Goal: Communication & Community: Share content

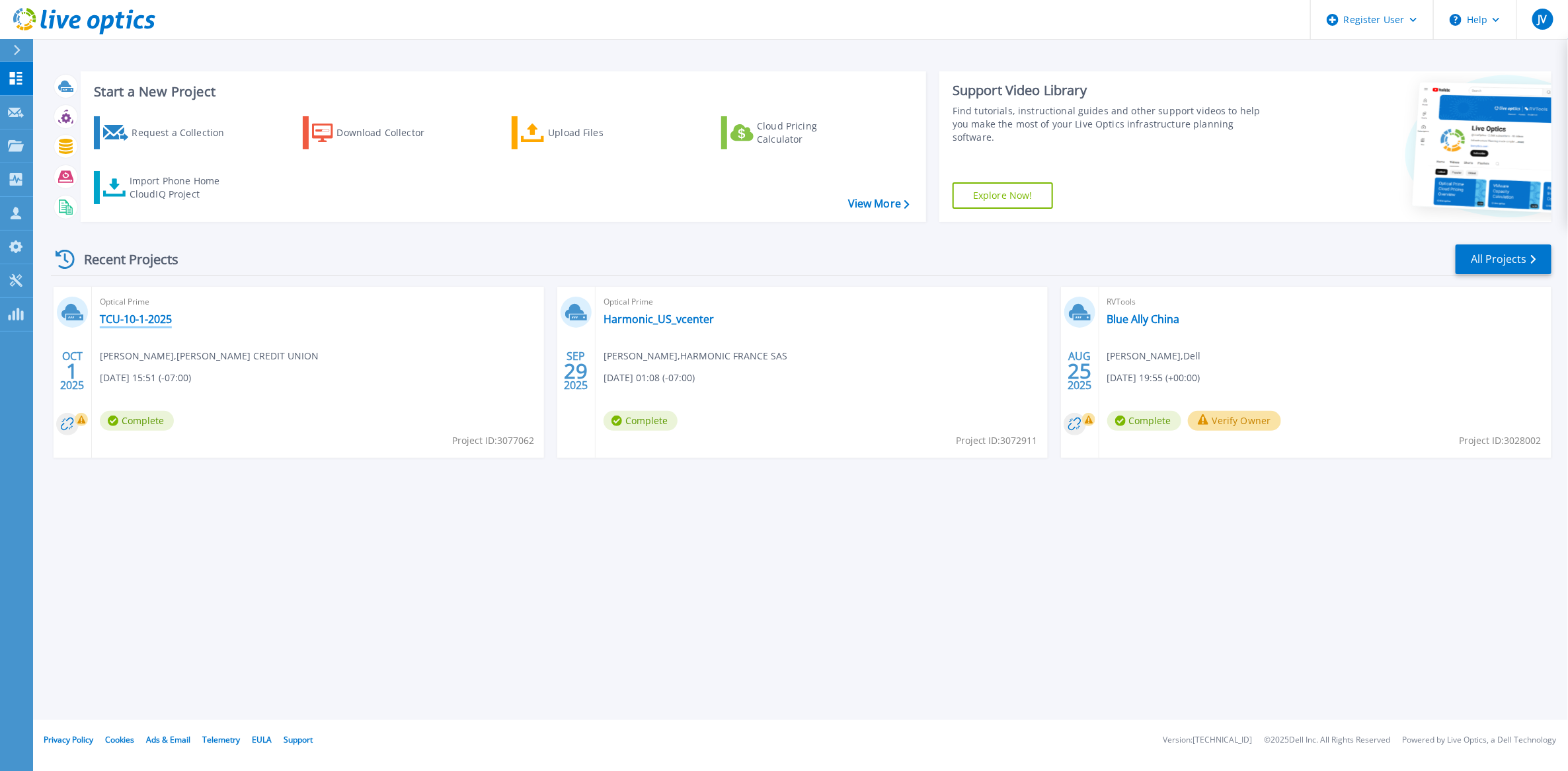
click at [140, 316] on link "TCU-10-1-2025" at bounding box center [135, 319] width 72 height 13
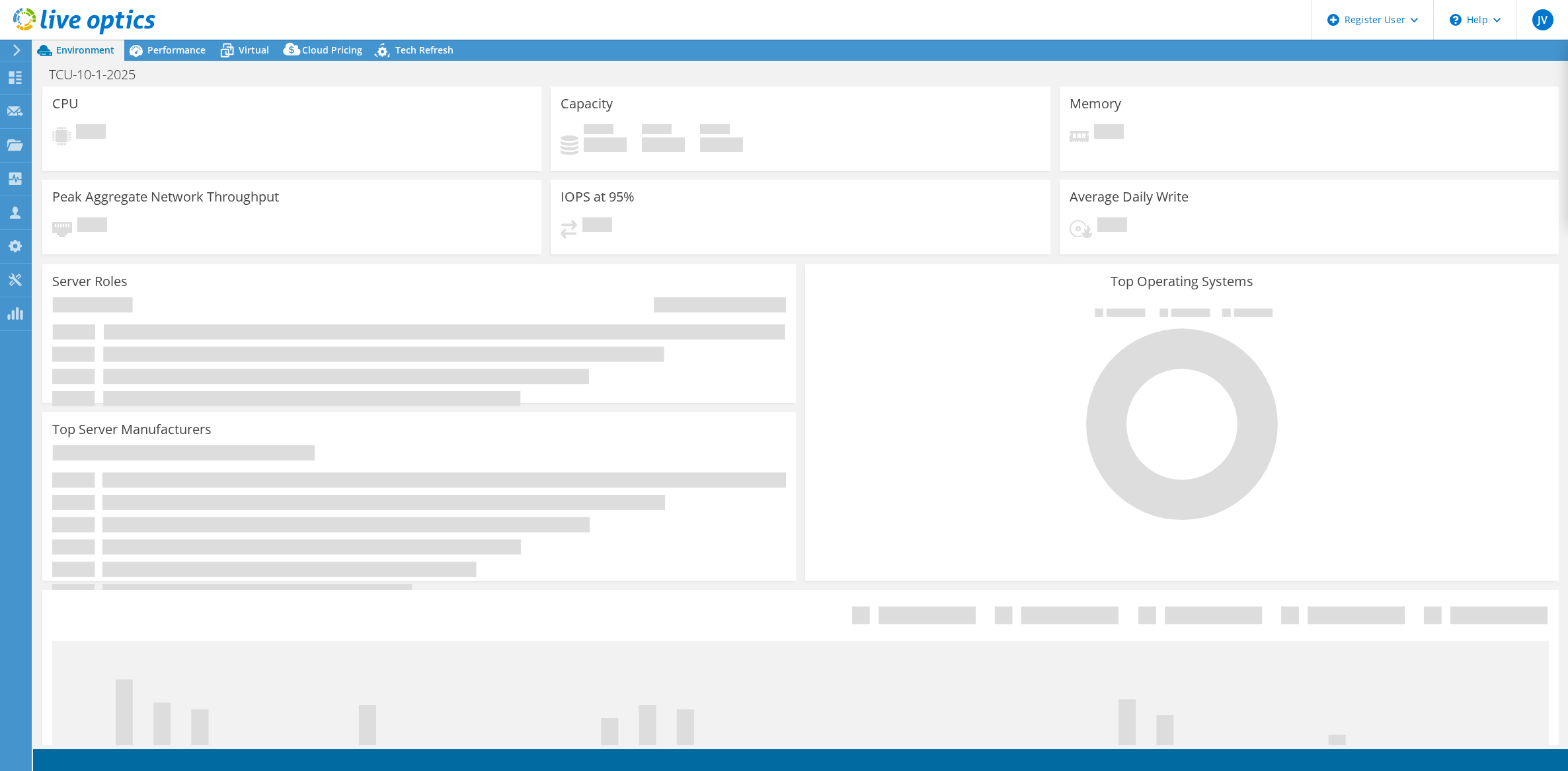
select select "USD"
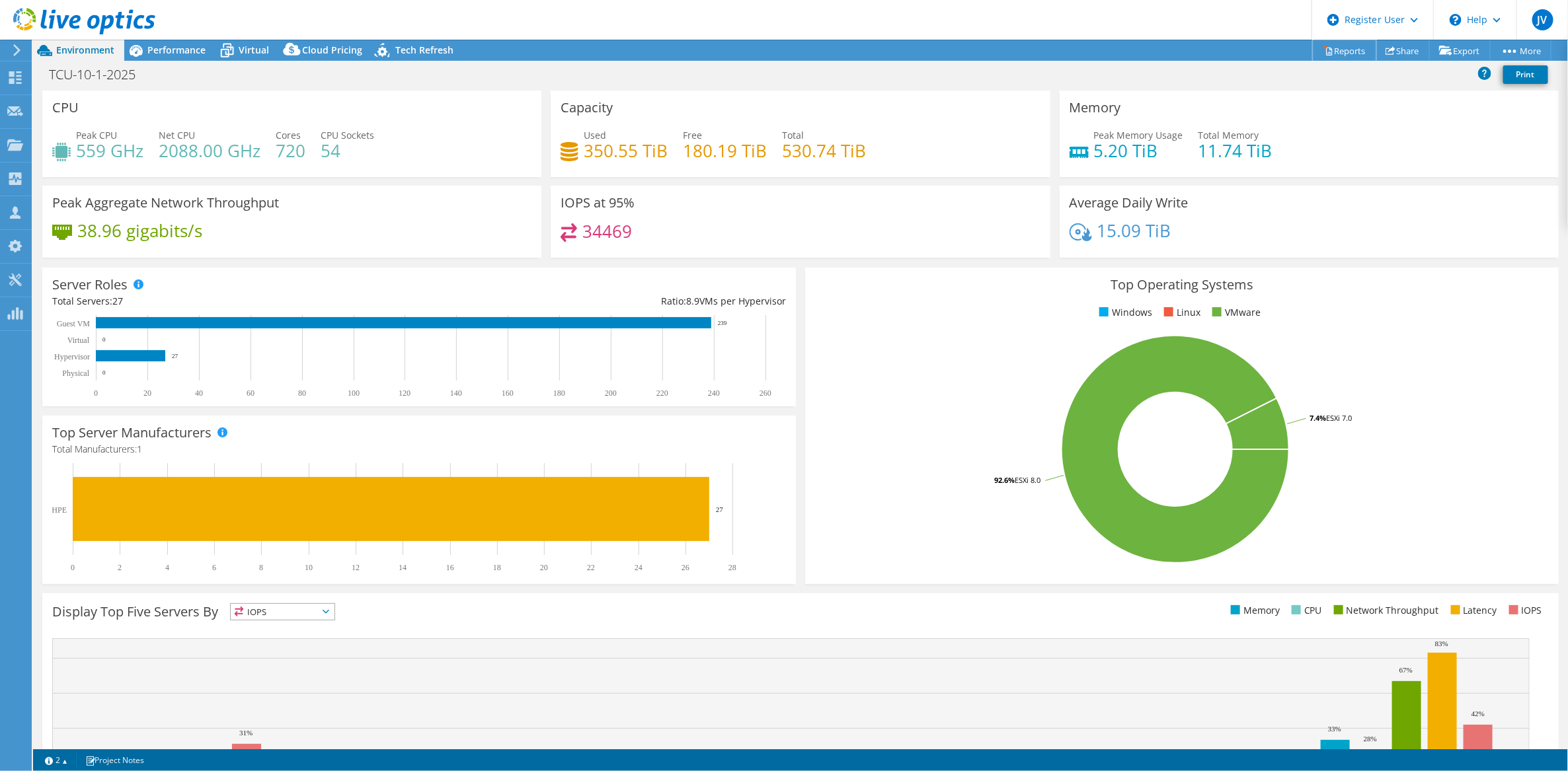
click at [1337, 53] on link "Reports" at bounding box center [1345, 50] width 63 height 20
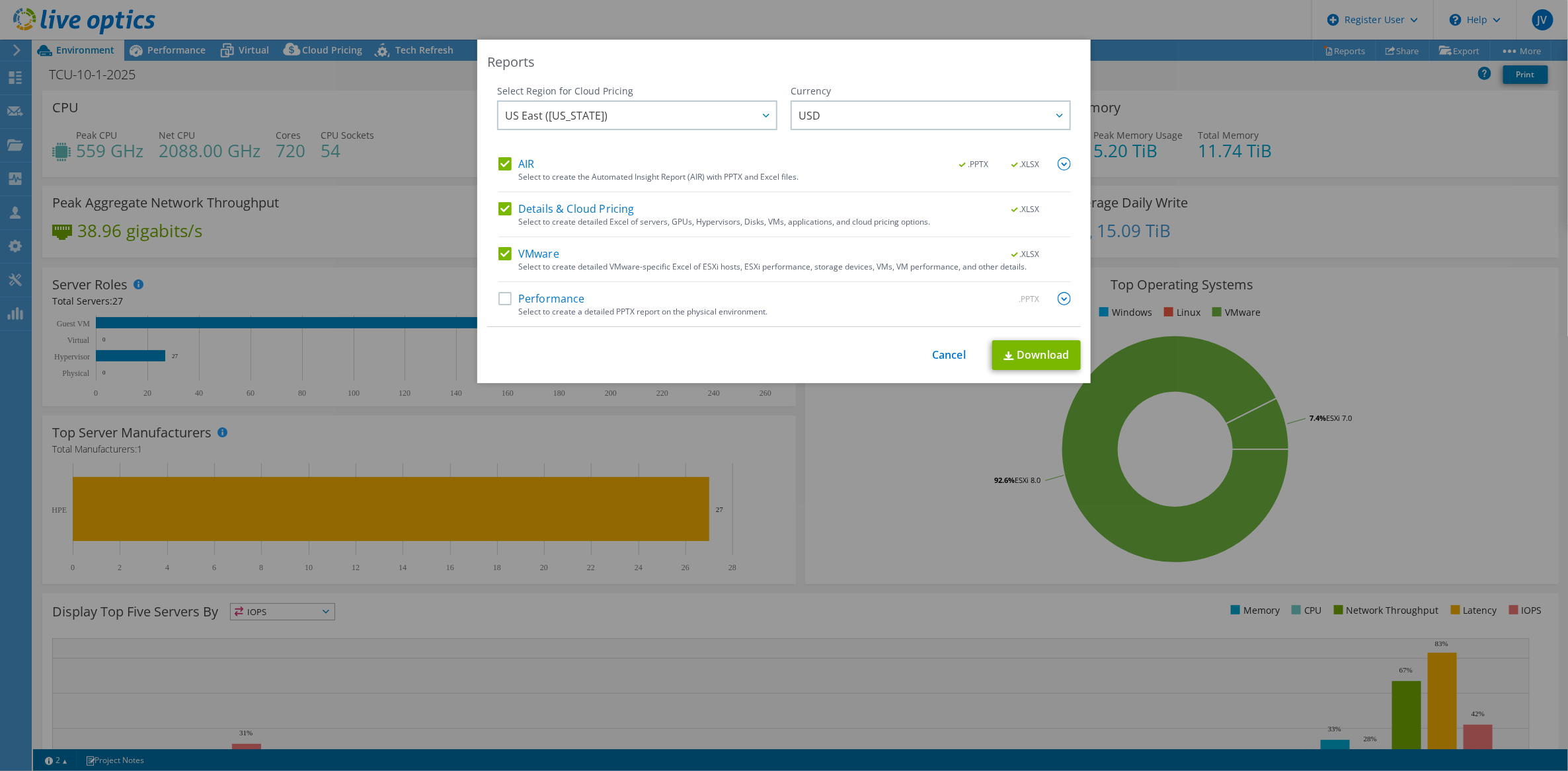
click at [1443, 223] on div "Reports Select Region for Cloud Pricing Asia Pacific ([GEOGRAPHIC_DATA]) [GEOGR…" at bounding box center [784, 385] width 1568 height 692
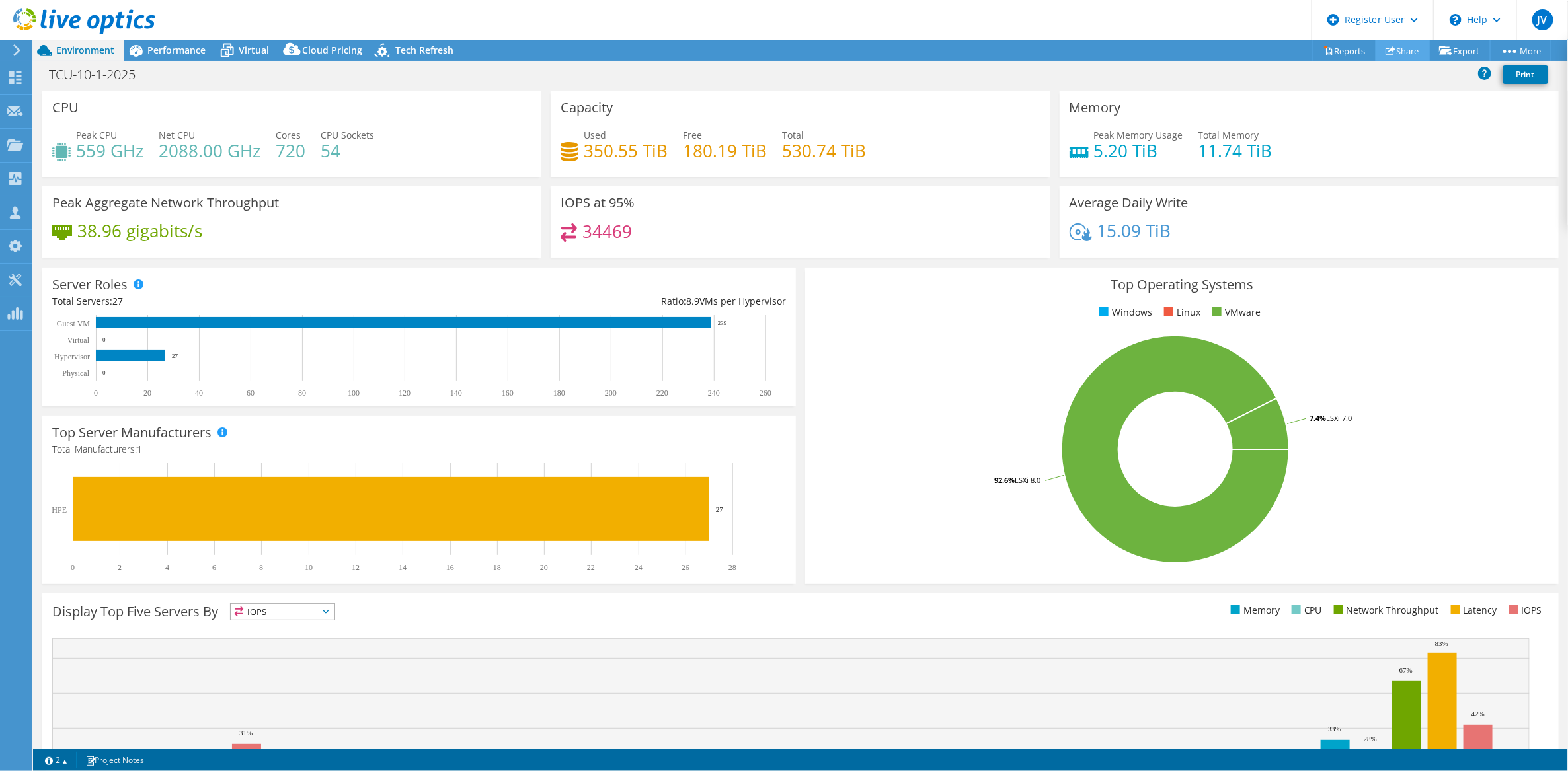
click at [1395, 47] on link "Share" at bounding box center [1403, 50] width 54 height 20
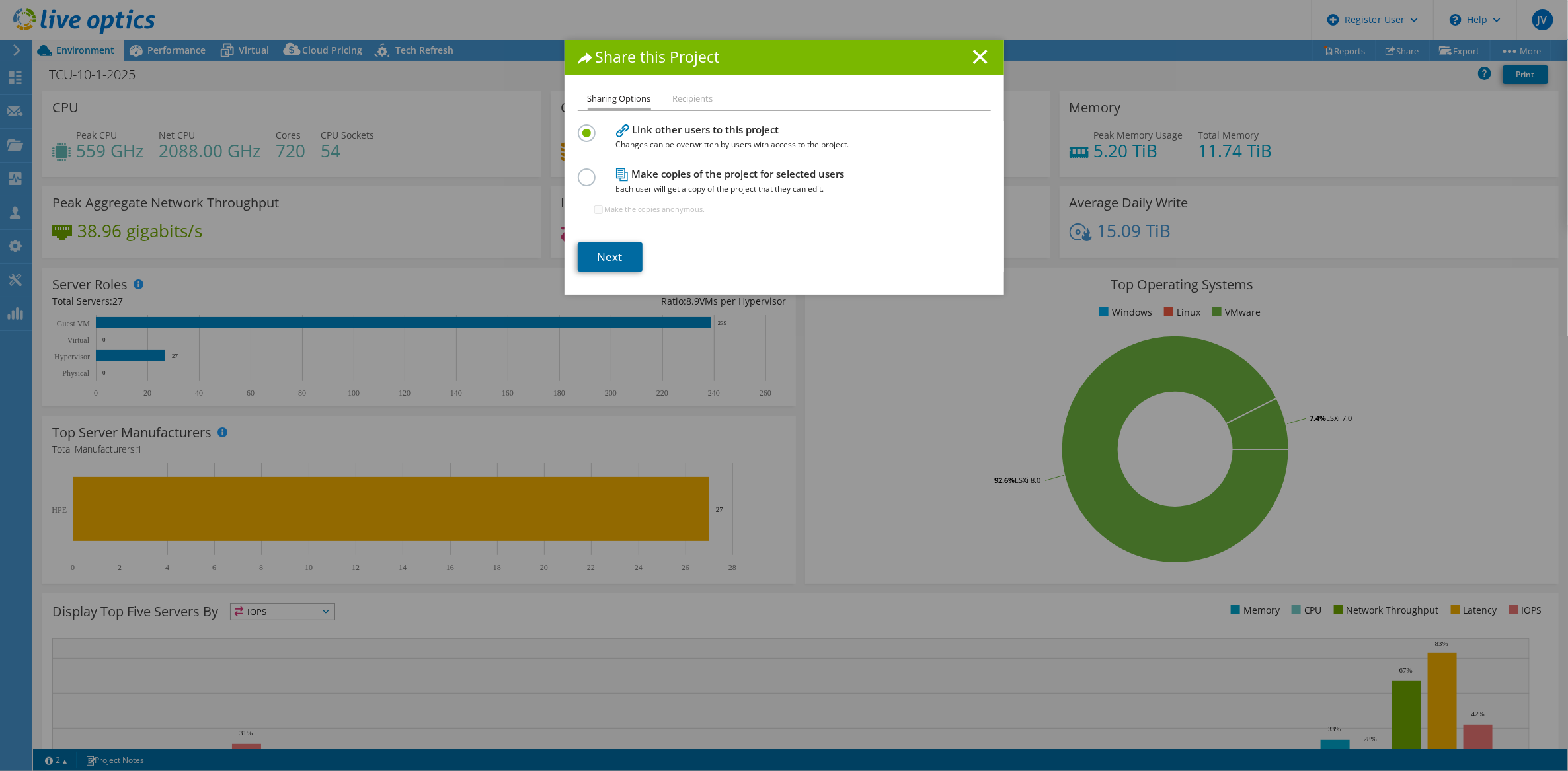
click at [619, 259] on link "Next" at bounding box center [610, 257] width 65 height 29
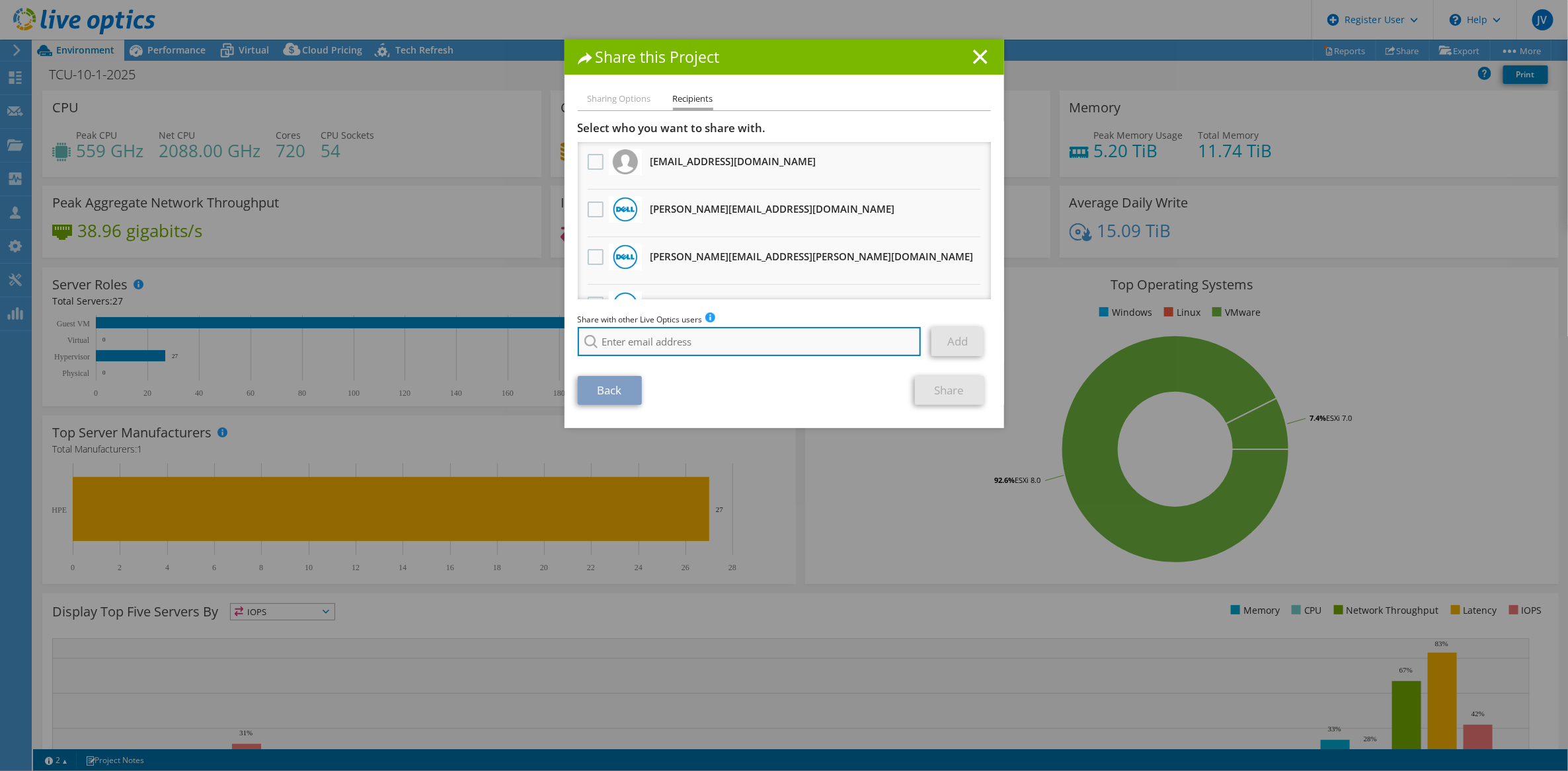
click at [647, 347] on input "search" at bounding box center [749, 341] width 344 height 29
click at [652, 342] on input "[PERSON_NAME].[PERSON_NAME]" at bounding box center [749, 341] width 344 height 29
click at [687, 342] on input "[PERSON_NAME].[PERSON_NAME]" at bounding box center [749, 341] width 344 height 29
click at [660, 358] on li "[PERSON_NAME][EMAIL_ADDRESS][PERSON_NAME][DOMAIN_NAME]" at bounding box center [712, 360] width 269 height 16
type input "[PERSON_NAME][EMAIL_ADDRESS][PERSON_NAME][DOMAIN_NAME]"
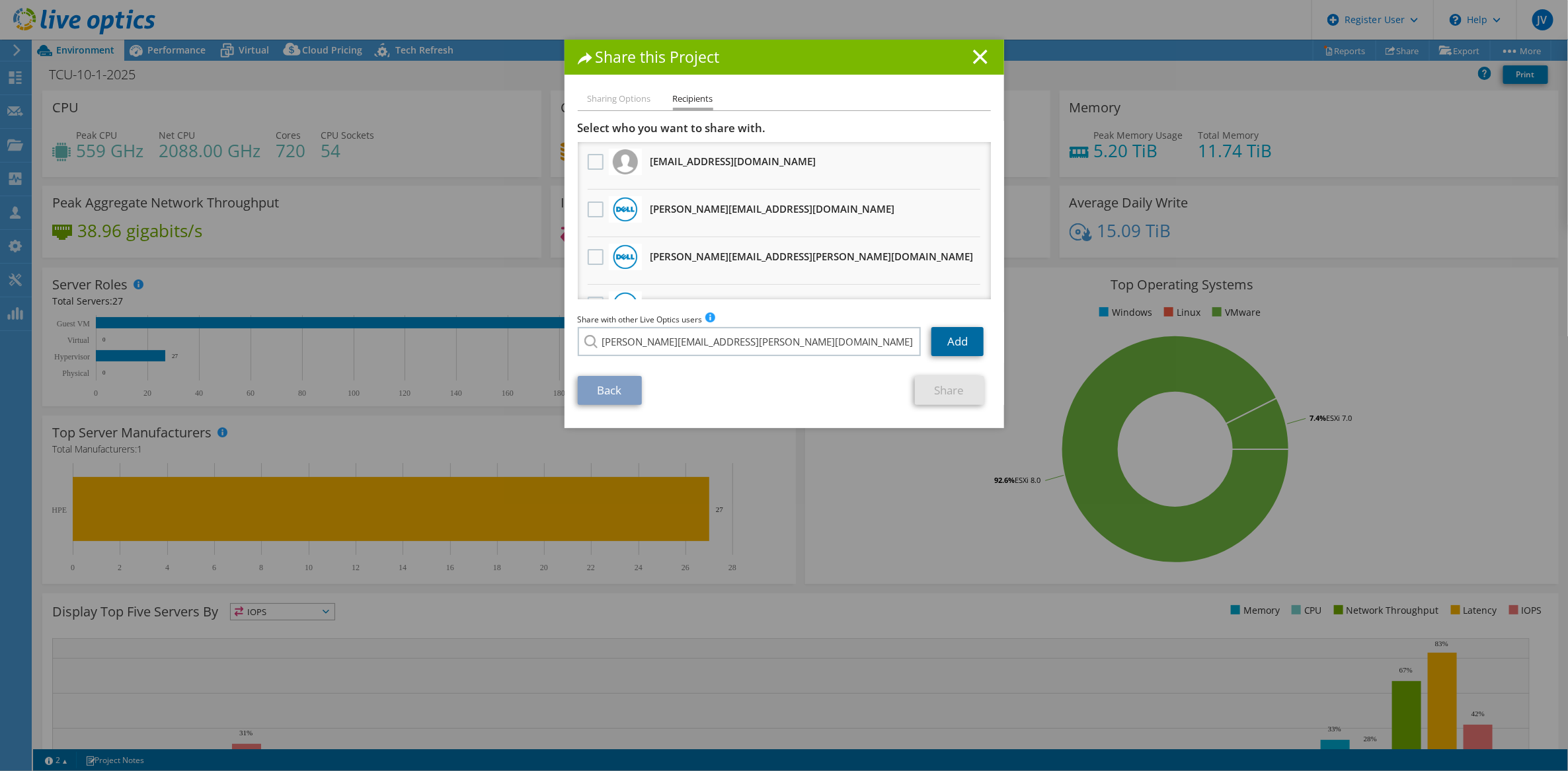
click at [949, 341] on link "Add" at bounding box center [957, 341] width 52 height 29
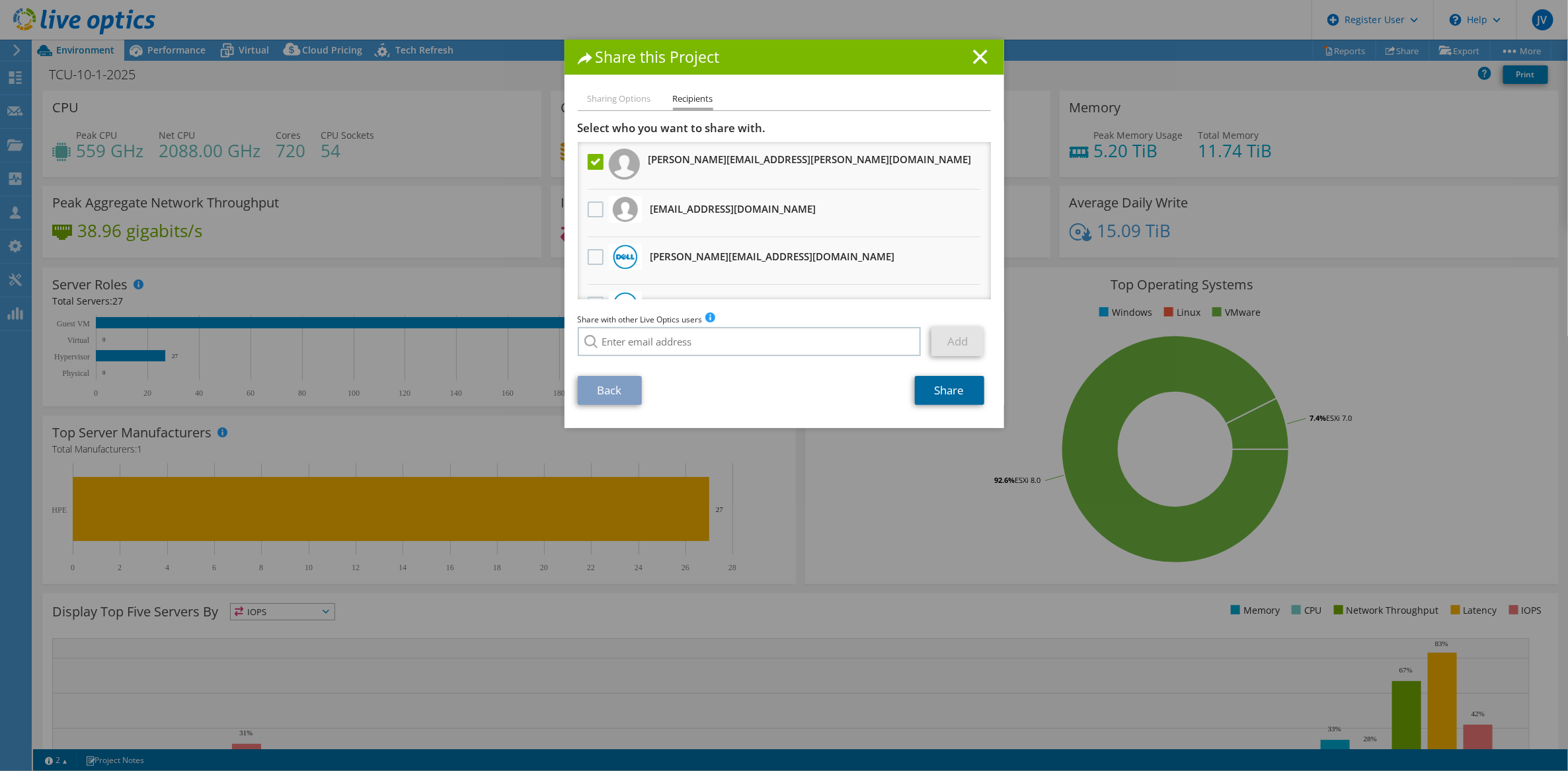
click at [947, 391] on link "Share" at bounding box center [949, 390] width 69 height 29
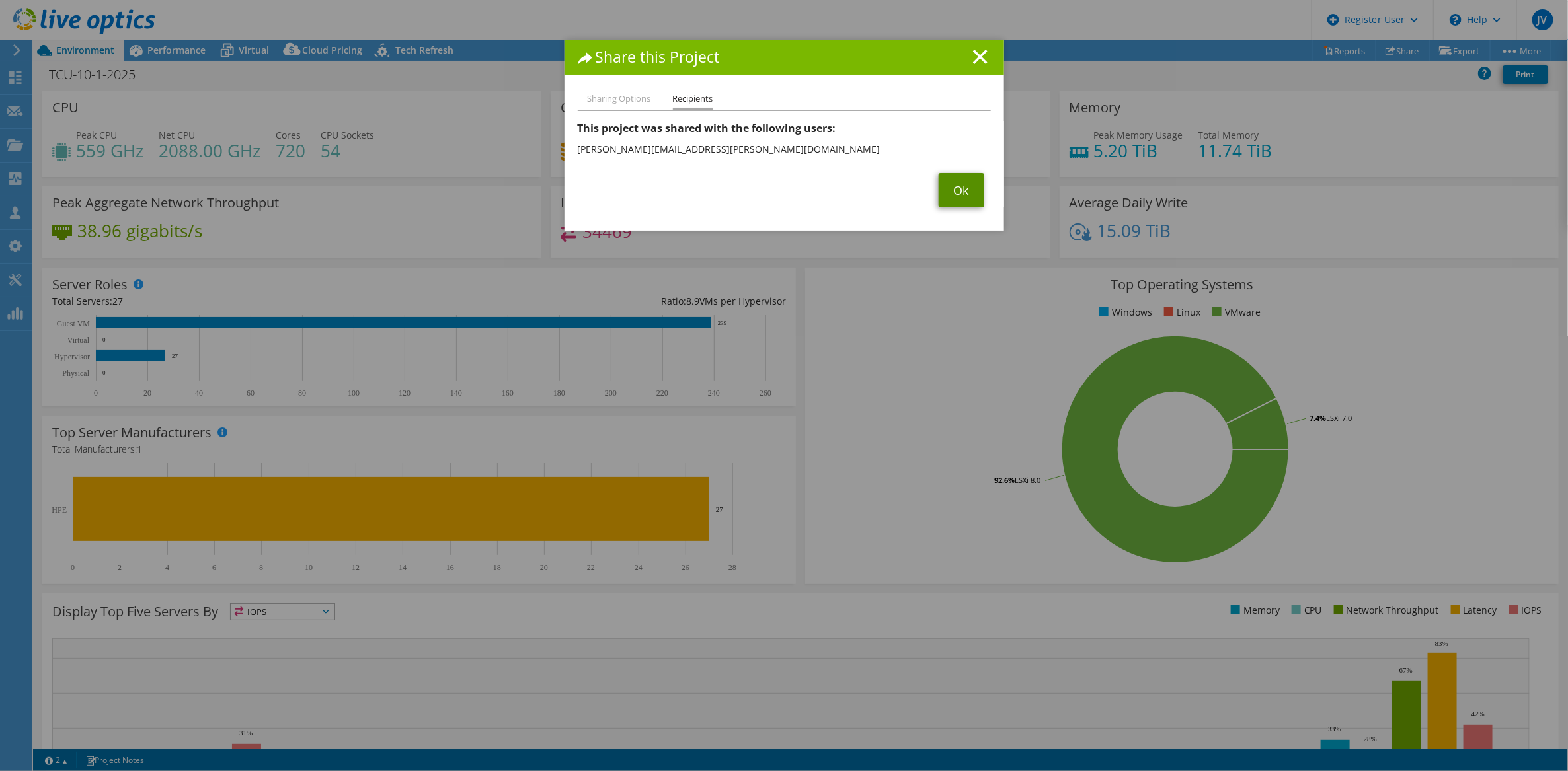
click at [953, 181] on link "Ok" at bounding box center [962, 190] width 46 height 34
